Goal: Information Seeking & Learning: Check status

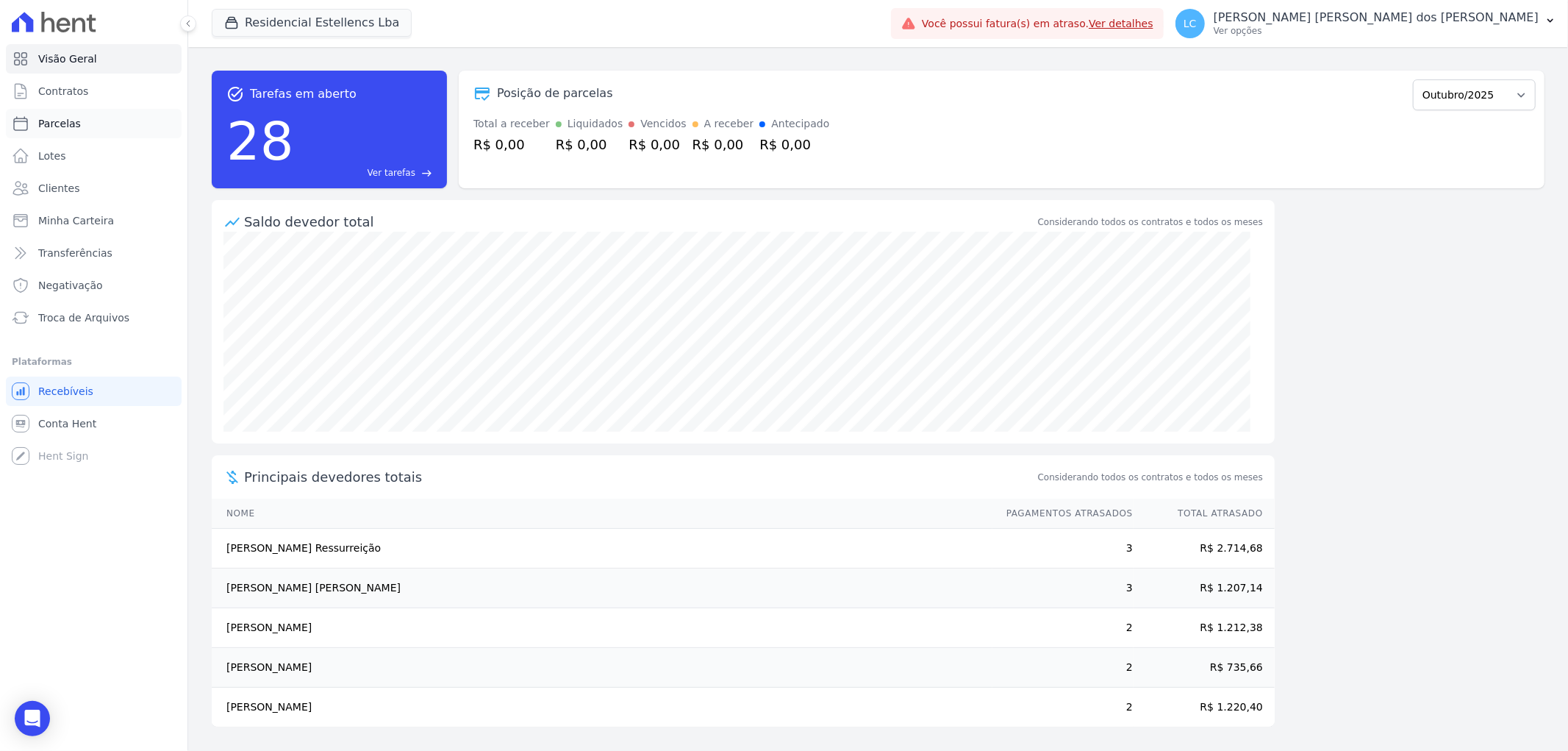
click at [68, 119] on span "Parcelas" at bounding box center [59, 123] width 43 height 15
select select
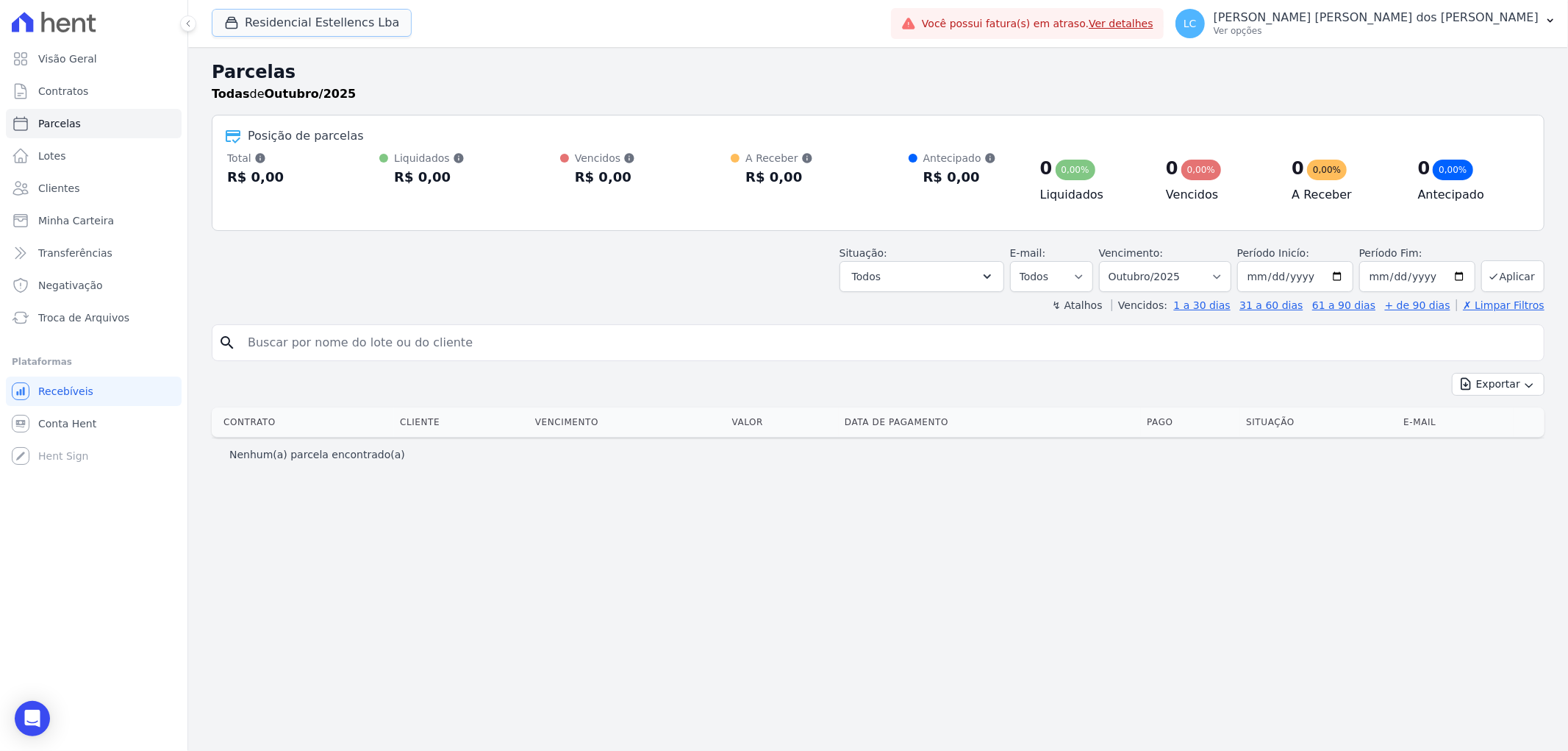
click at [273, 19] on button "Residencial Estellencs Lba" at bounding box center [312, 23] width 200 height 28
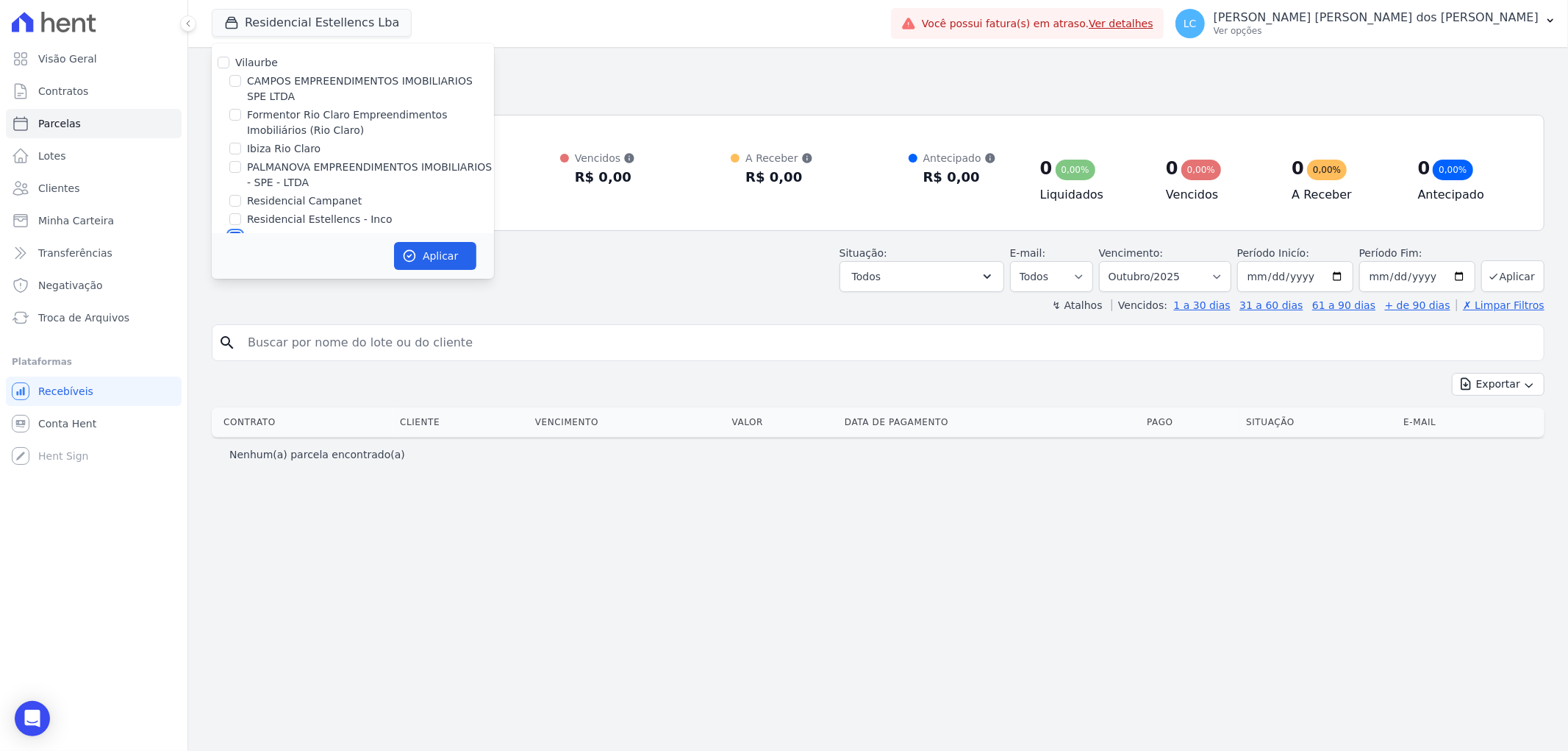
click at [238, 231] on input "Residencial Estellencs - LBA" at bounding box center [235, 237] width 11 height 11
checkbox input "false"
click at [235, 113] on input "Formentor Rio Claro Empreendimentos Imobiliários (Rio Claro)" at bounding box center [235, 114] width 11 height 11
checkbox input "true"
click at [435, 259] on button "Aplicar" at bounding box center [434, 256] width 82 height 28
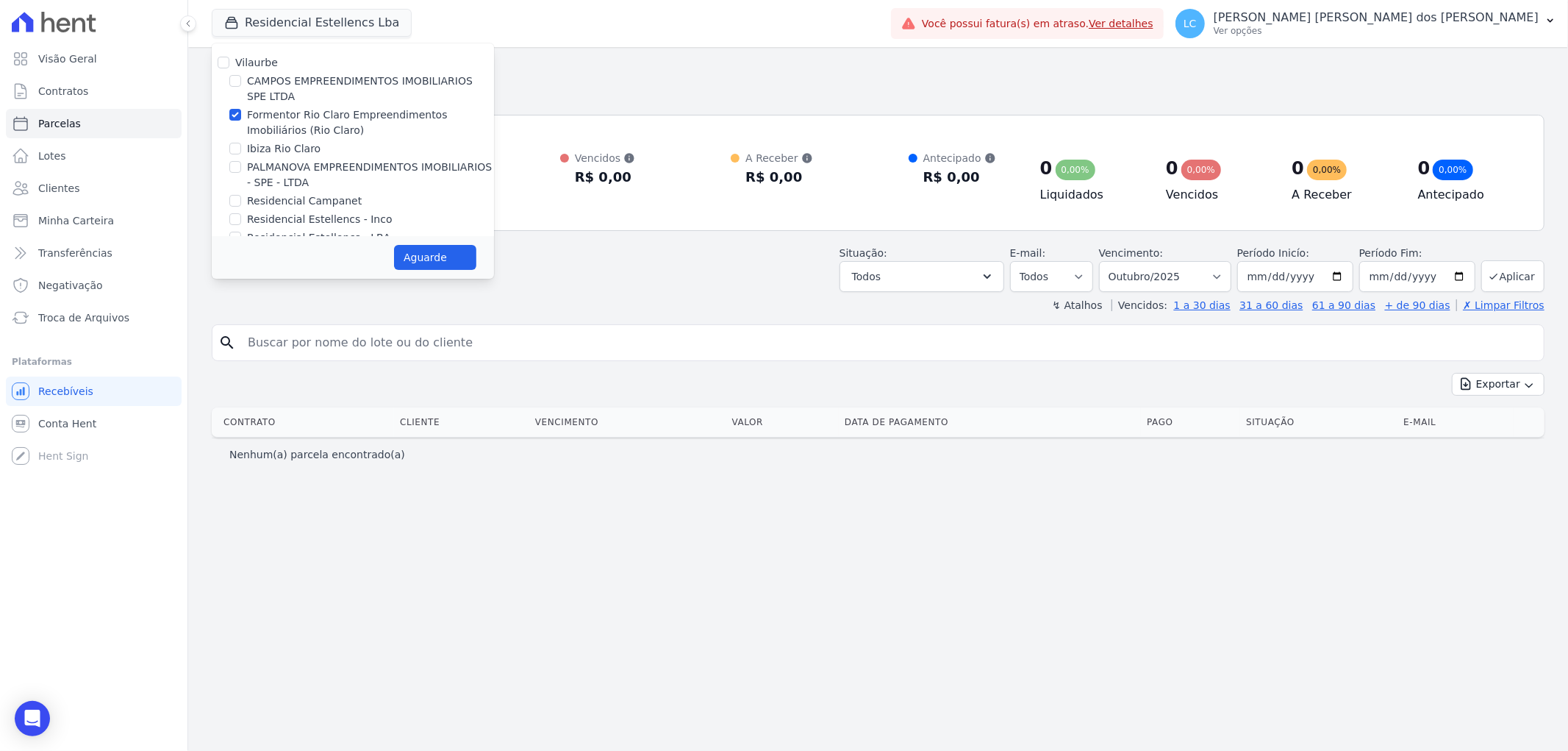
select select
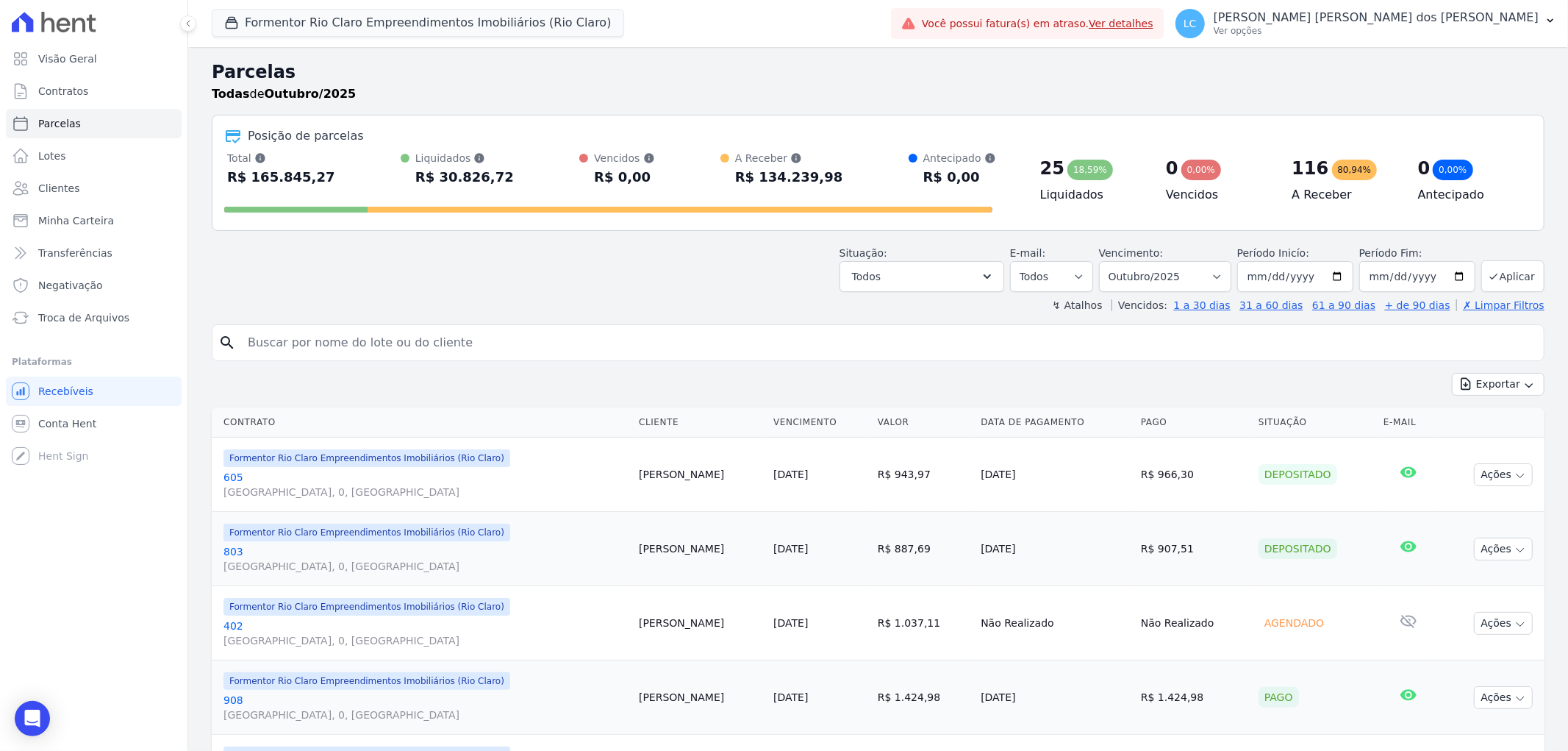
click at [479, 342] on input "search" at bounding box center [888, 343] width 1299 height 29
paste input "[PERSON_NAME] Bonfim"
type input "[PERSON_NAME] Bonfim"
select select
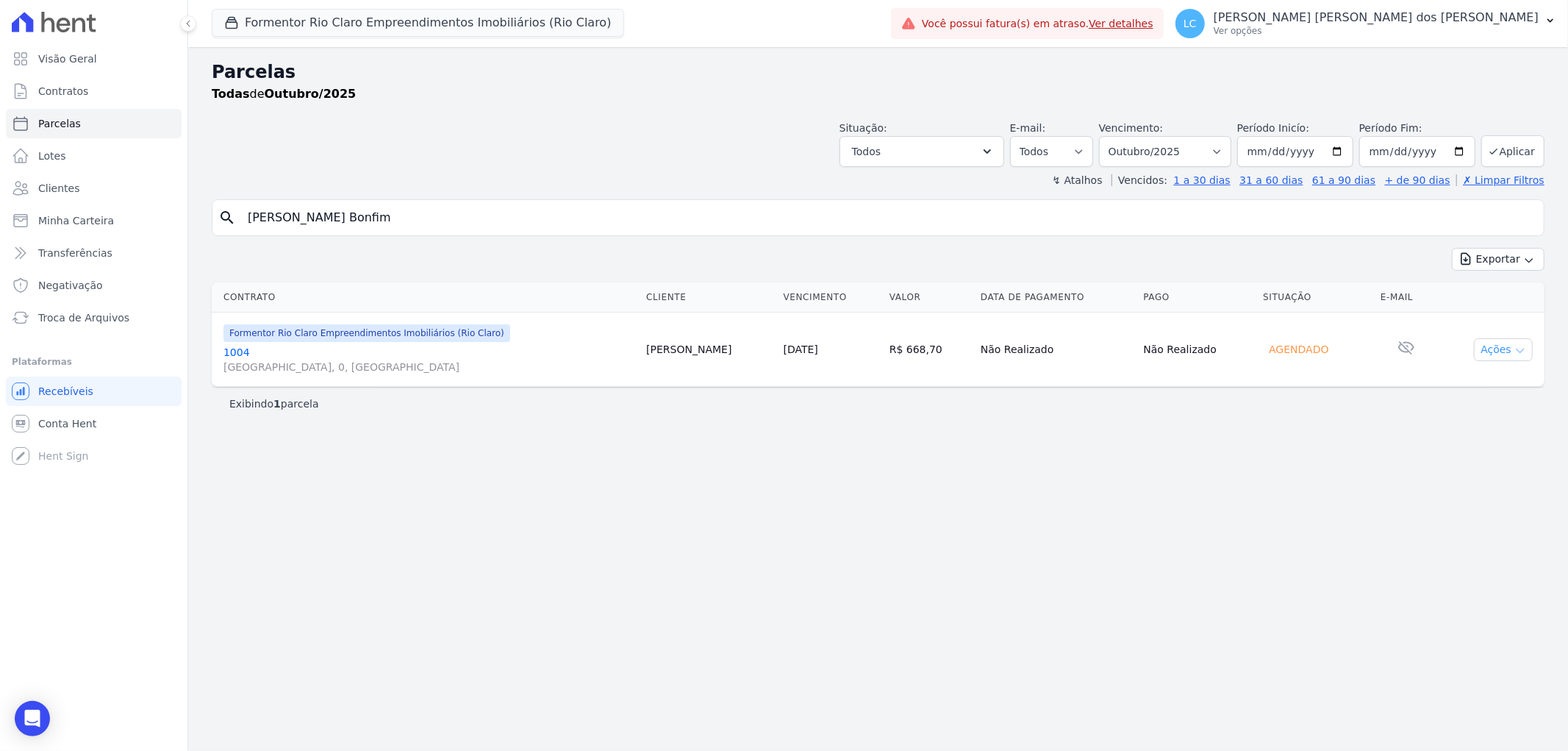
click at [1498, 352] on button "Ações" at bounding box center [1503, 350] width 58 height 23
click at [1119, 481] on div "Parcelas Todas de Outubro/2025 Situação: Agendado Em Aberto Pago Processando Ca…" at bounding box center [878, 399] width 1380 height 704
click at [332, 27] on button "Formentor Rio Claro Empreendimentos Imobiliários (Rio Claro)" at bounding box center [418, 23] width 412 height 28
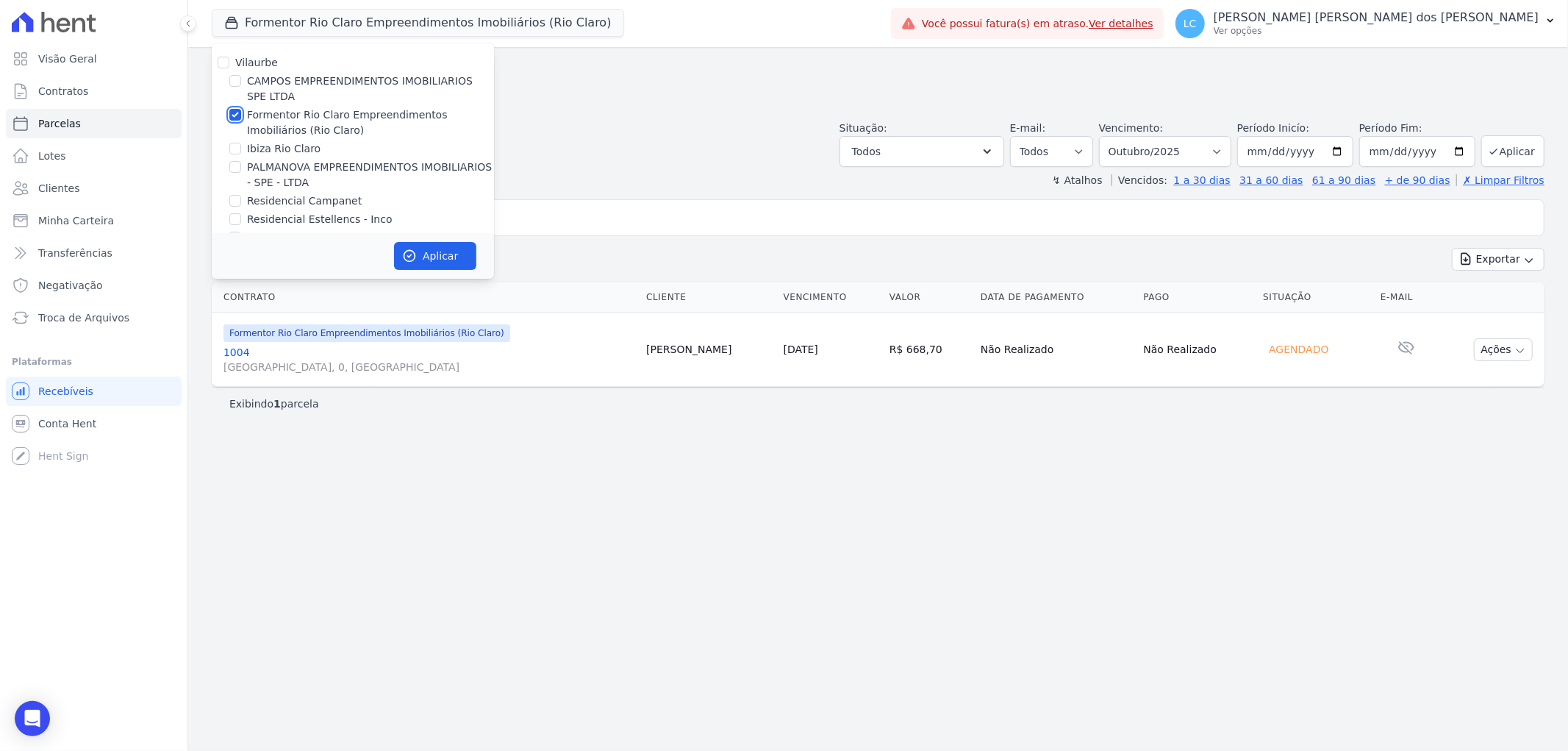
click at [236, 113] on input "Formentor Rio Claro Empreendimentos Imobiliários (Rio Claro)" at bounding box center [235, 114] width 11 height 11
checkbox input "false"
drag, startPoint x: 236, startPoint y: 147, endPoint x: 372, endPoint y: 246, distance: 168.2
click at [236, 148] on input "Ibiza Rio Claro" at bounding box center [235, 149] width 11 height 11
checkbox input "true"
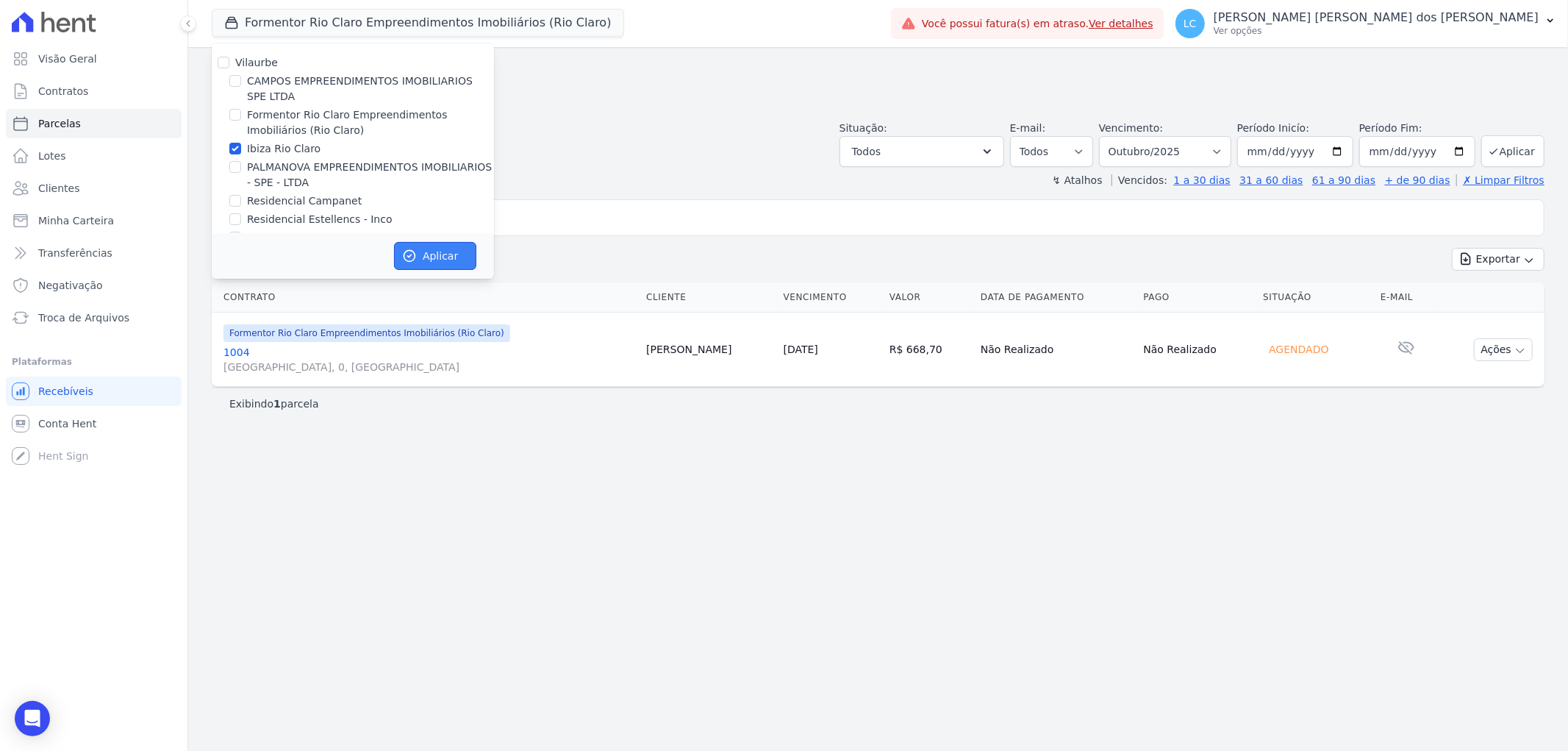
click at [409, 255] on icon "button" at bounding box center [409, 256] width 15 height 15
select select
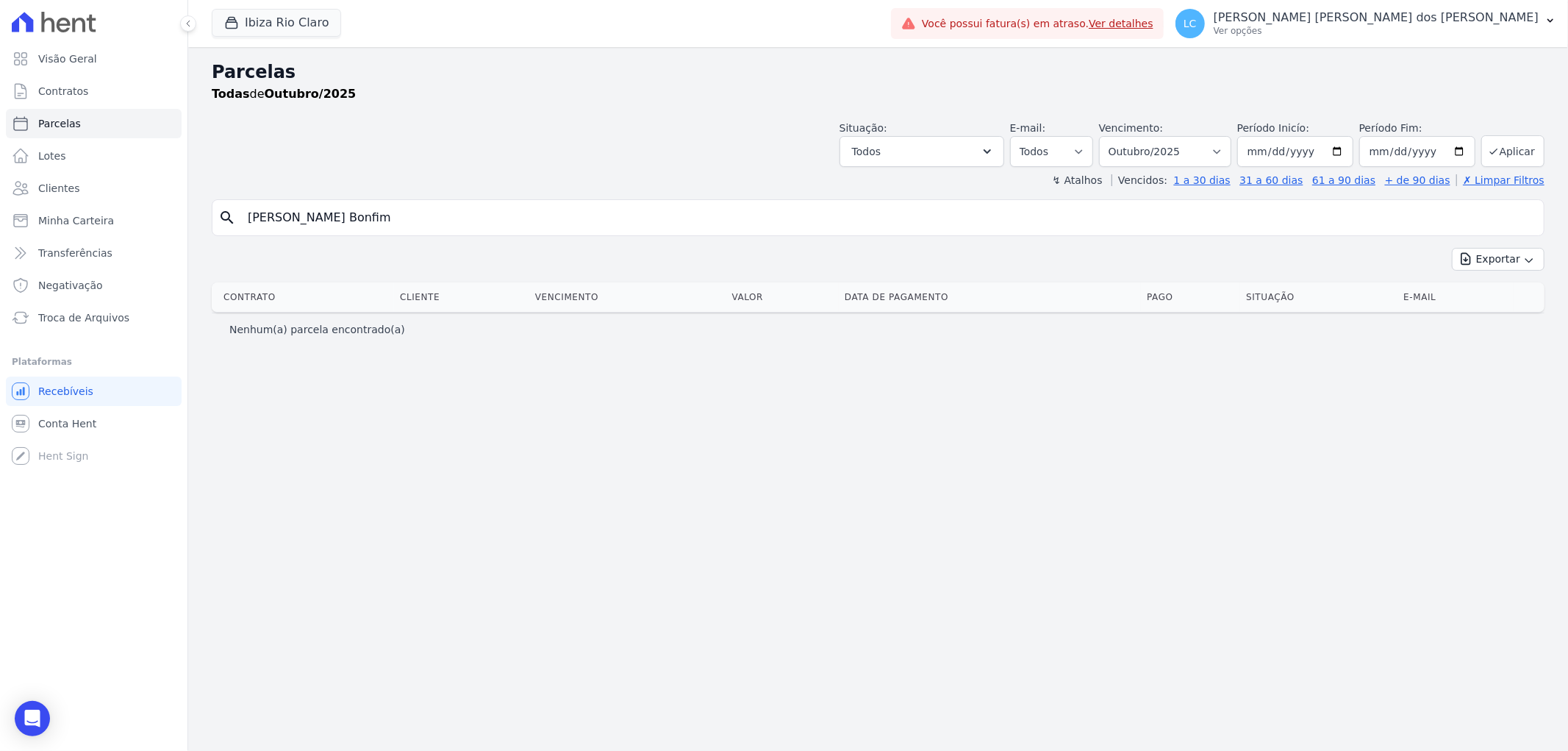
click at [549, 221] on input "[PERSON_NAME] Bonfim" at bounding box center [888, 218] width 1299 height 29
drag, startPoint x: 549, startPoint y: 221, endPoint x: 159, endPoint y: 167, distance: 393.7
click at [159, 167] on div "Visão Geral Contratos [GEOGRAPHIC_DATA] Lotes Clientes Minha Carteira Transferê…" at bounding box center [784, 375] width 1568 height 751
type input "[PERSON_NAME]"
select select
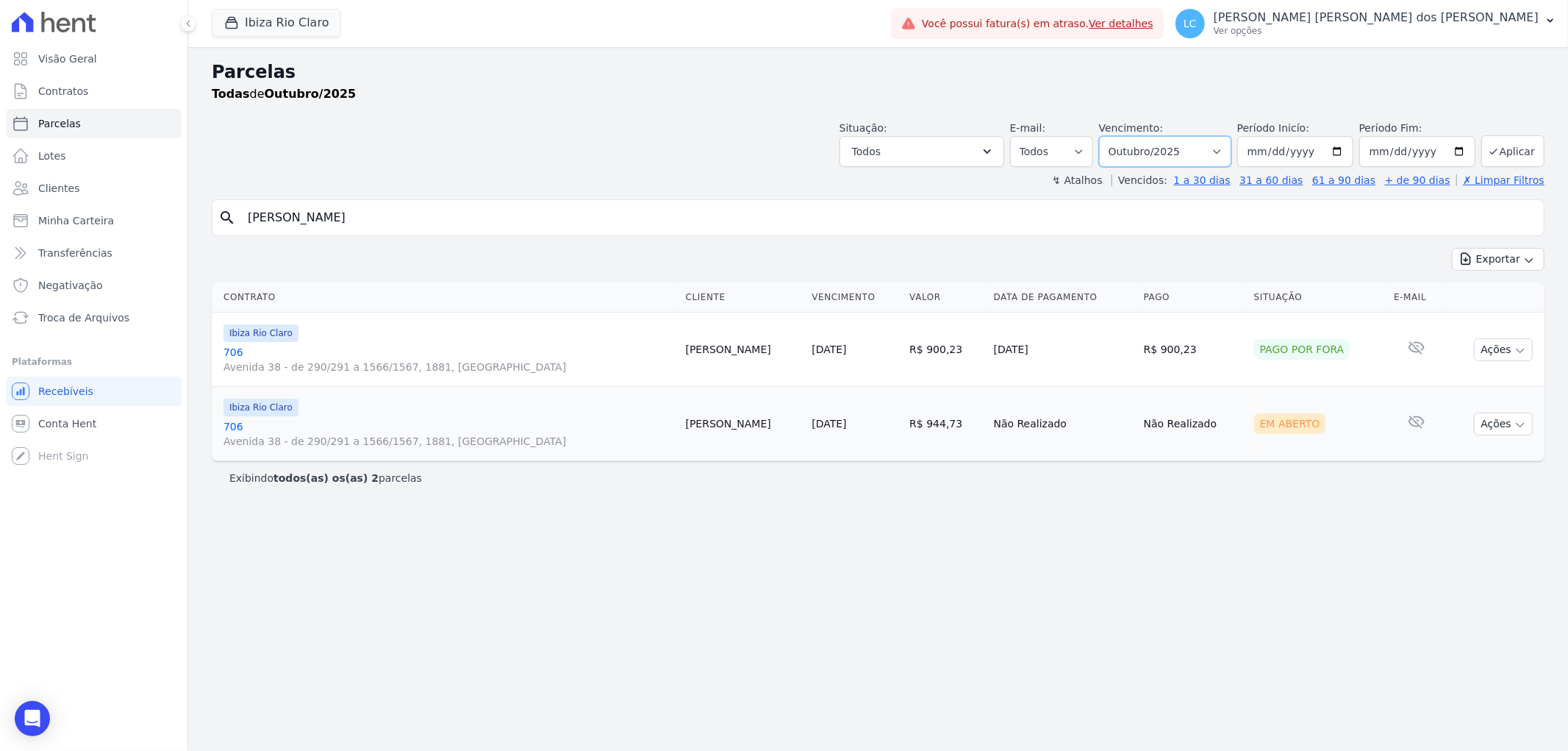
click at [1231, 144] on select "Filtrar por período ──────── Todos os meses Abril/2023 Maio/2023 Junho/2023 Jul…" at bounding box center [1165, 152] width 132 height 31
select select "all"
click at [1120, 136] on select "Filtrar por período ──────── Todos os meses Abril/2023 Maio/2023 Junho/2023 Jul…" at bounding box center [1165, 152] width 132 height 31
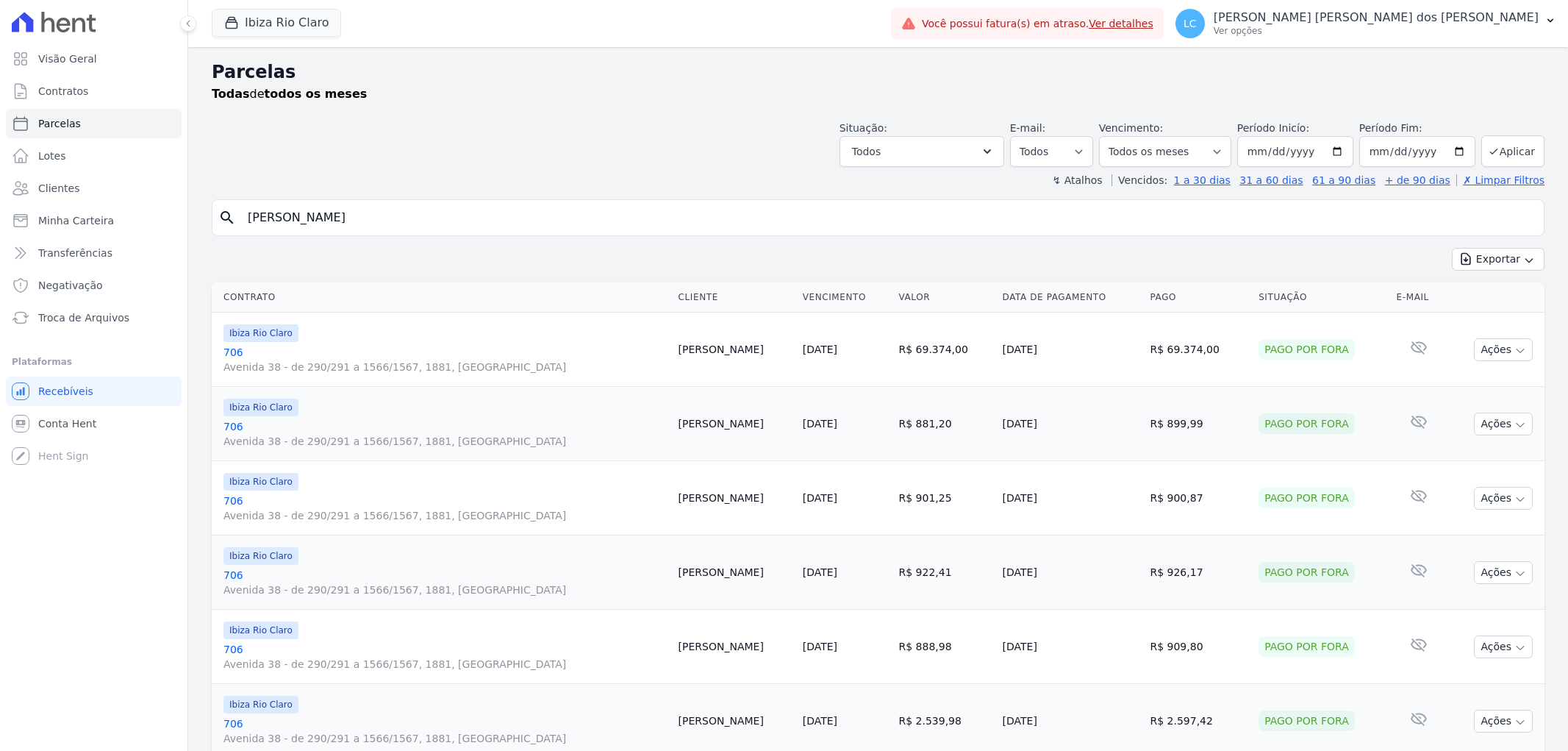
select select
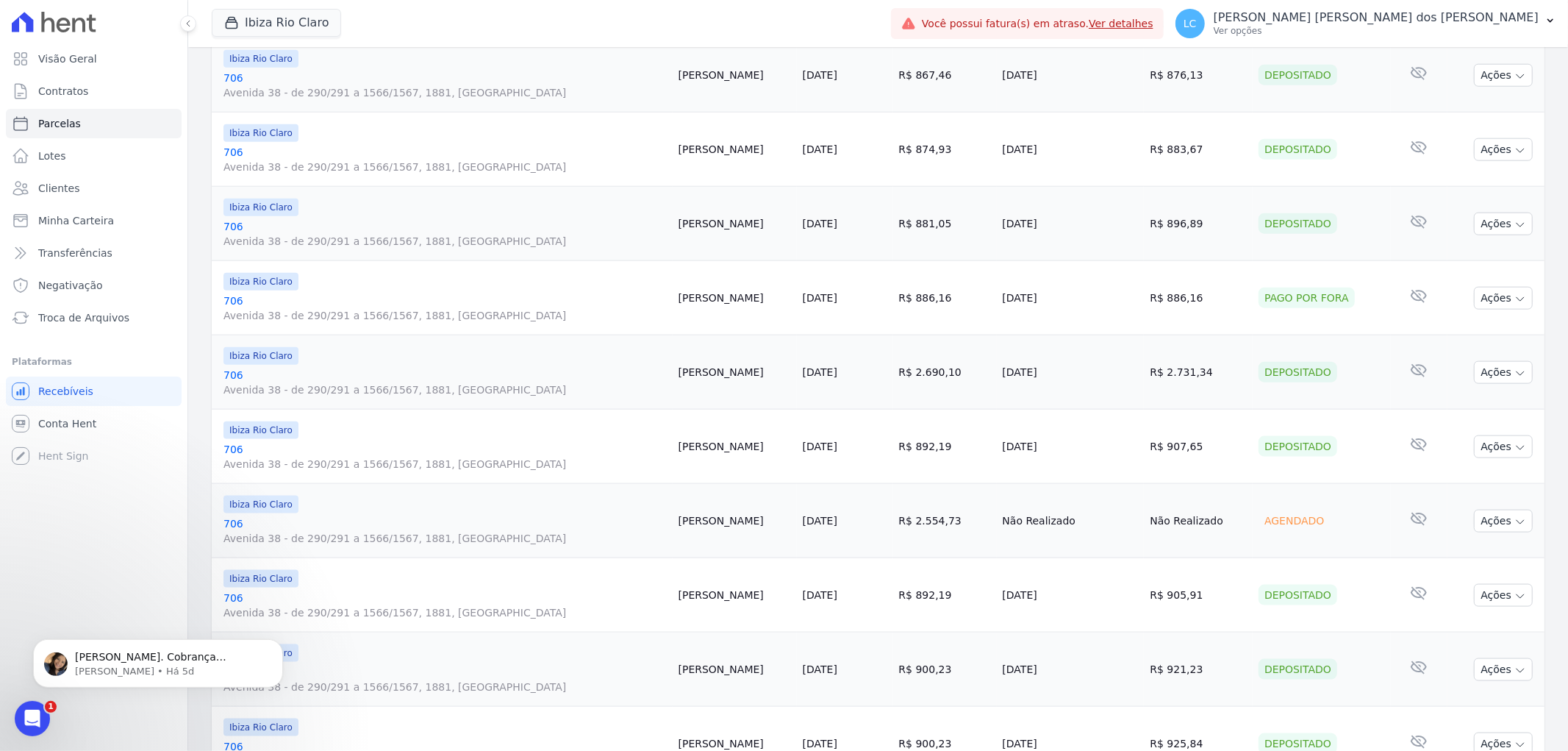
scroll to position [1484, 0]
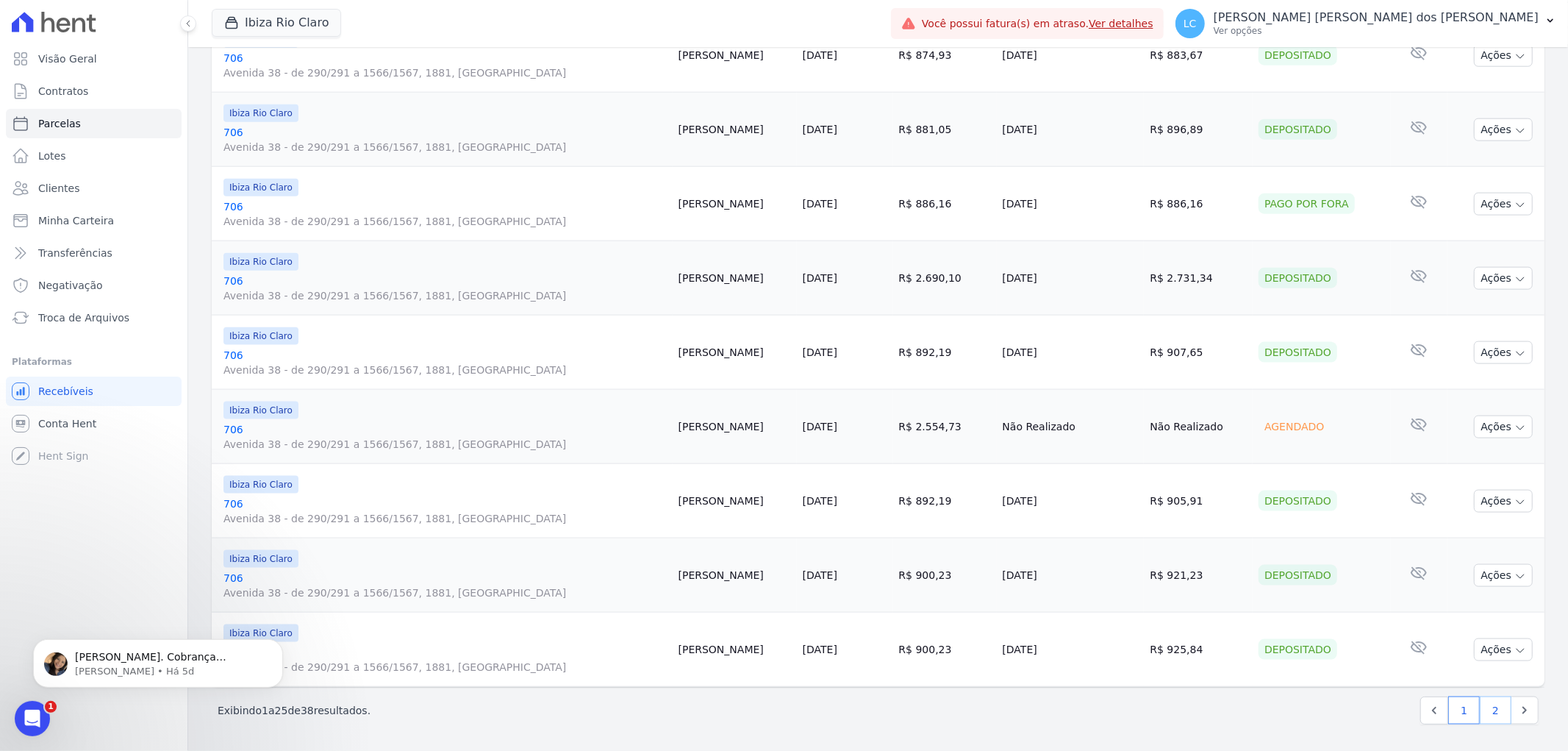
click at [1480, 710] on link "2" at bounding box center [1495, 710] width 32 height 28
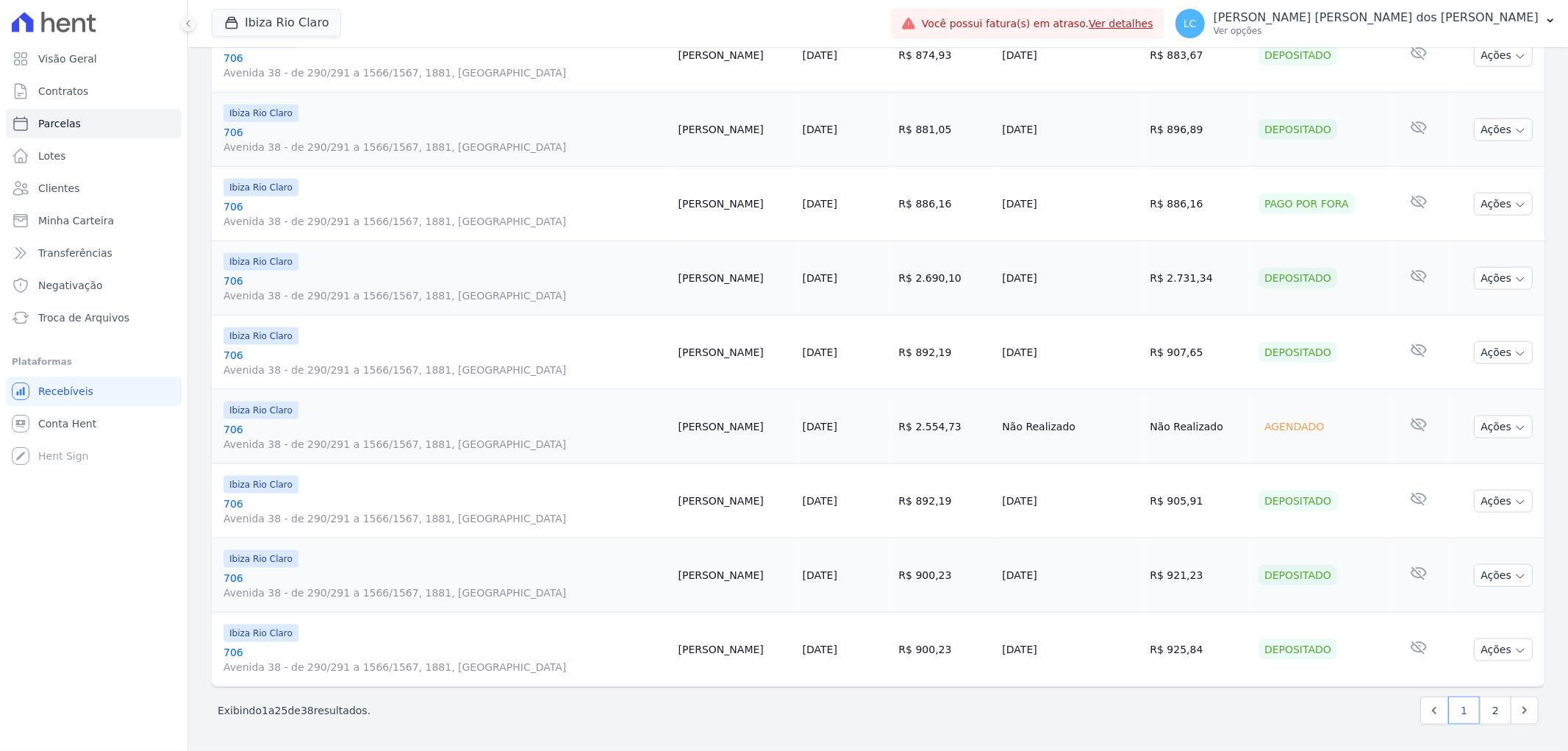
select select
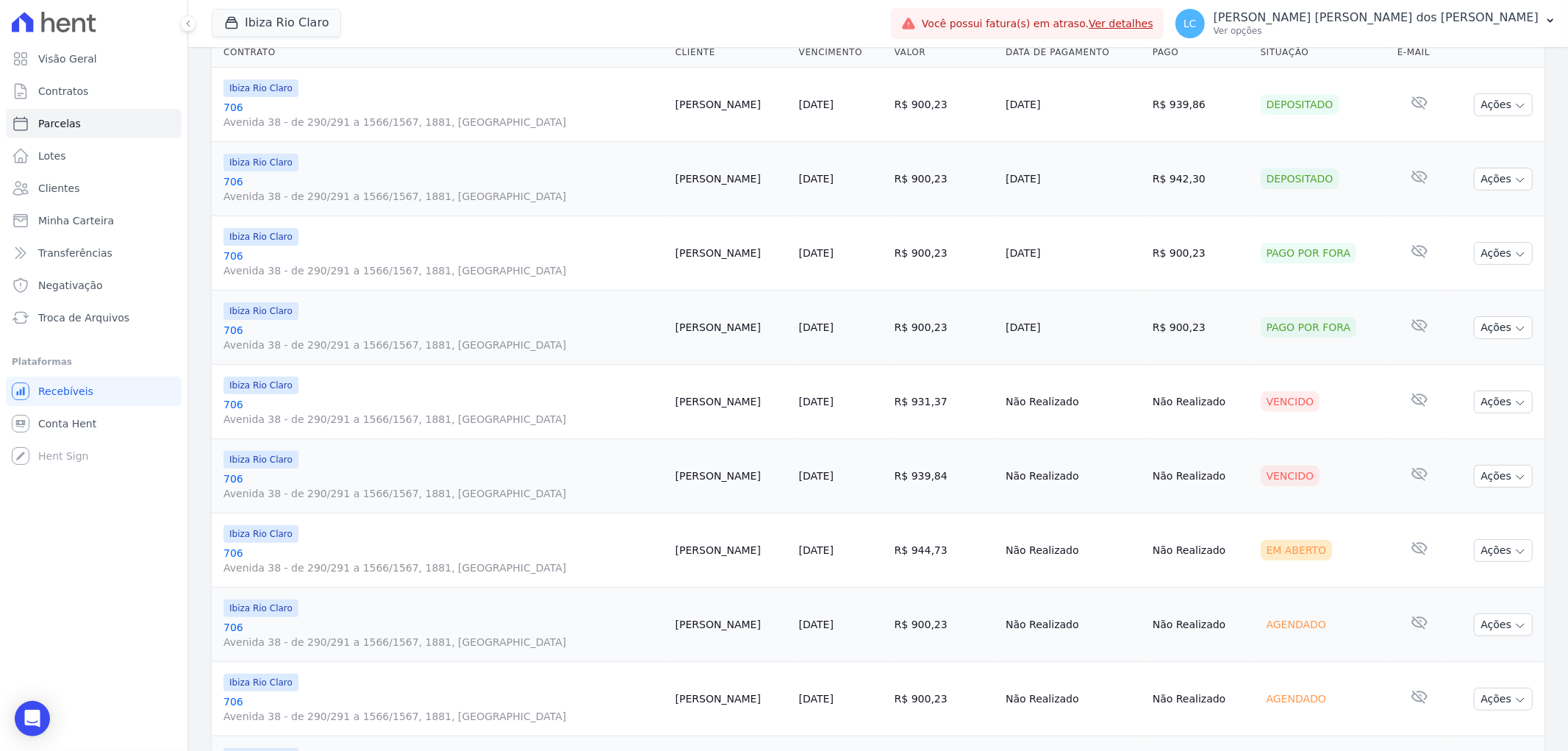
scroll to position [326, 0]
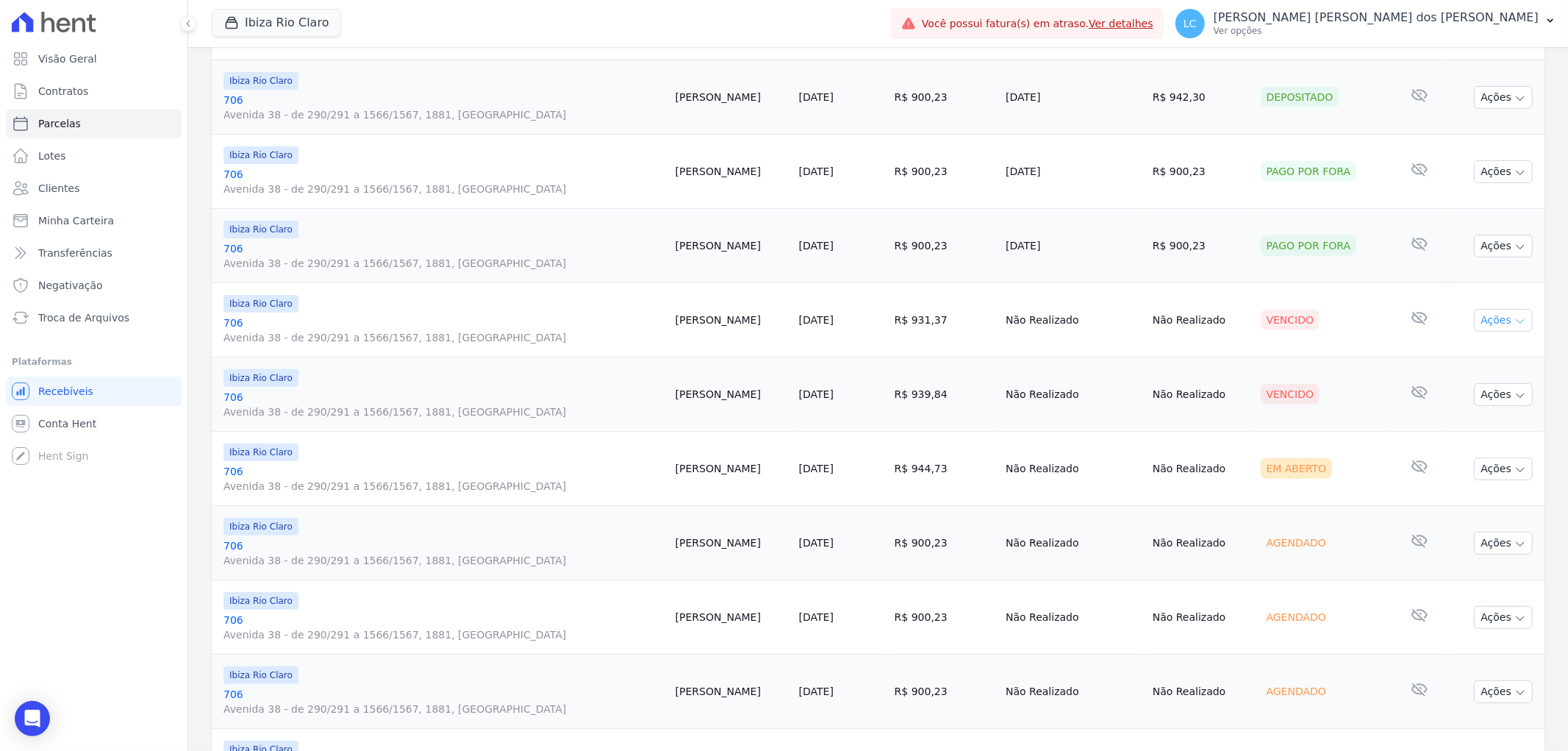
click at [1485, 321] on button "Ações" at bounding box center [1503, 320] width 58 height 23
click at [1484, 348] on link "Ver boleto" at bounding box center [1497, 354] width 141 height 28
